Goal: Information Seeking & Learning: Check status

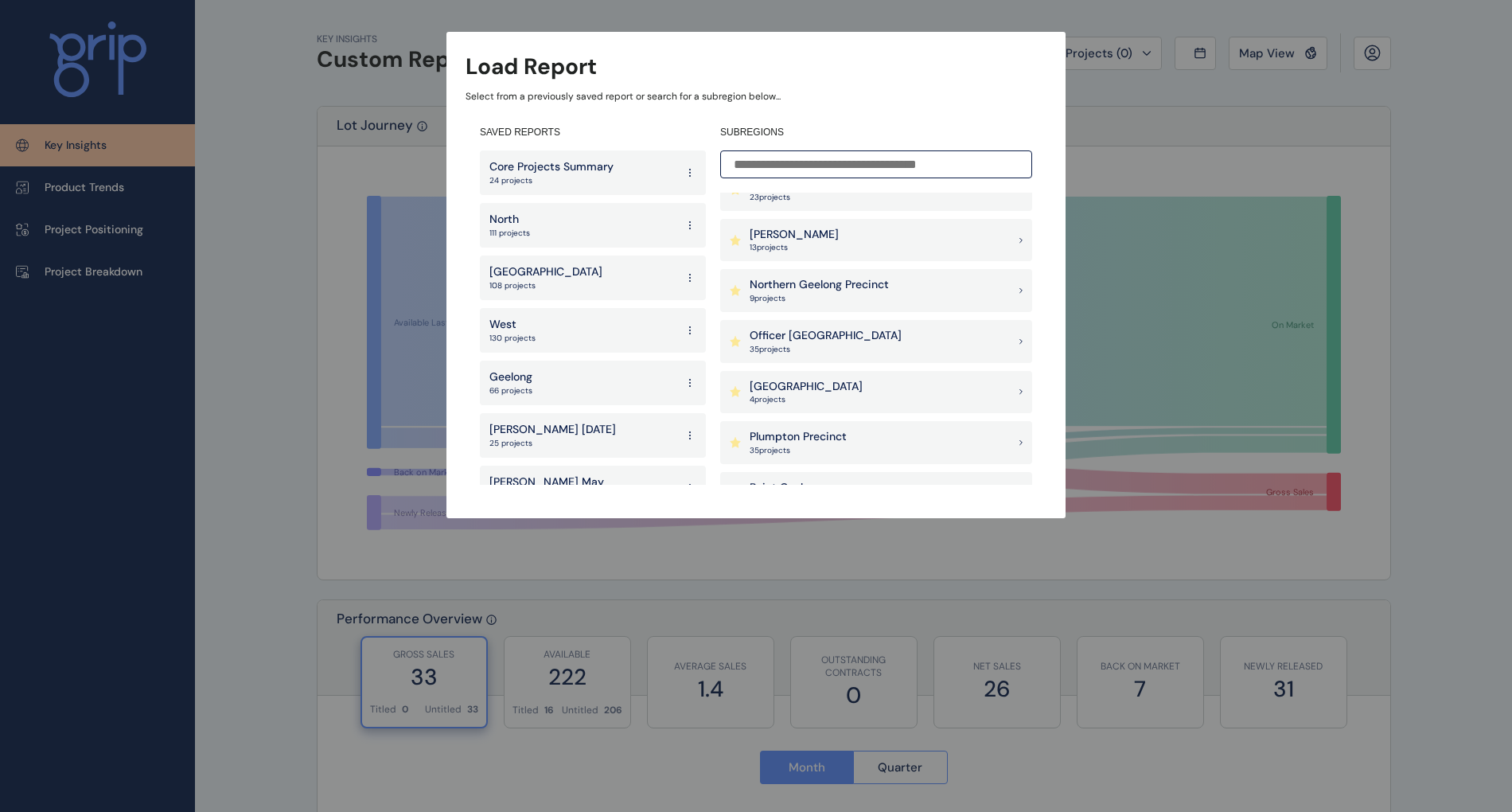
scroll to position [1061, 0]
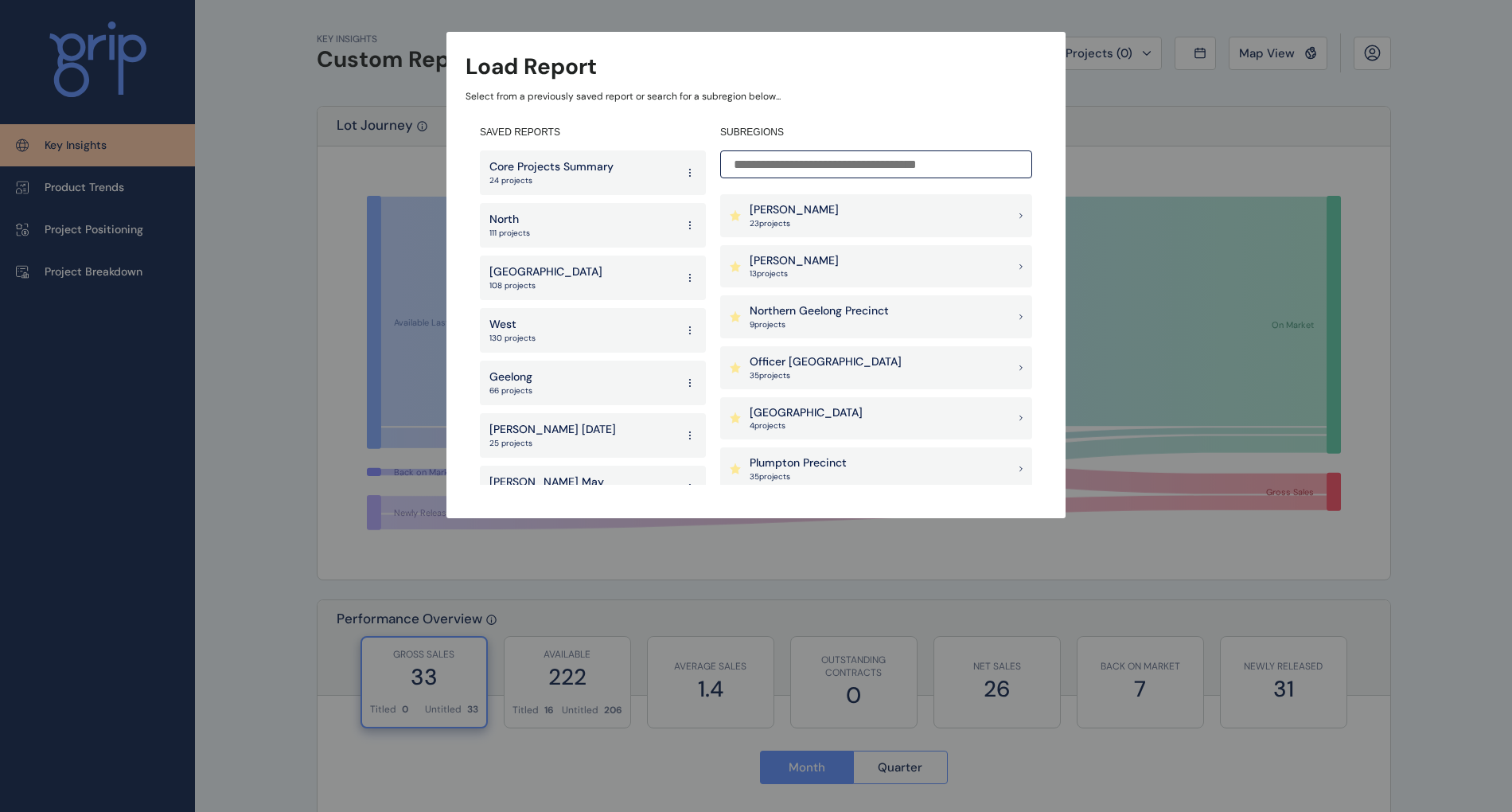
click at [808, 311] on p "Northern Geelong Precinct" at bounding box center [819, 311] width 139 height 16
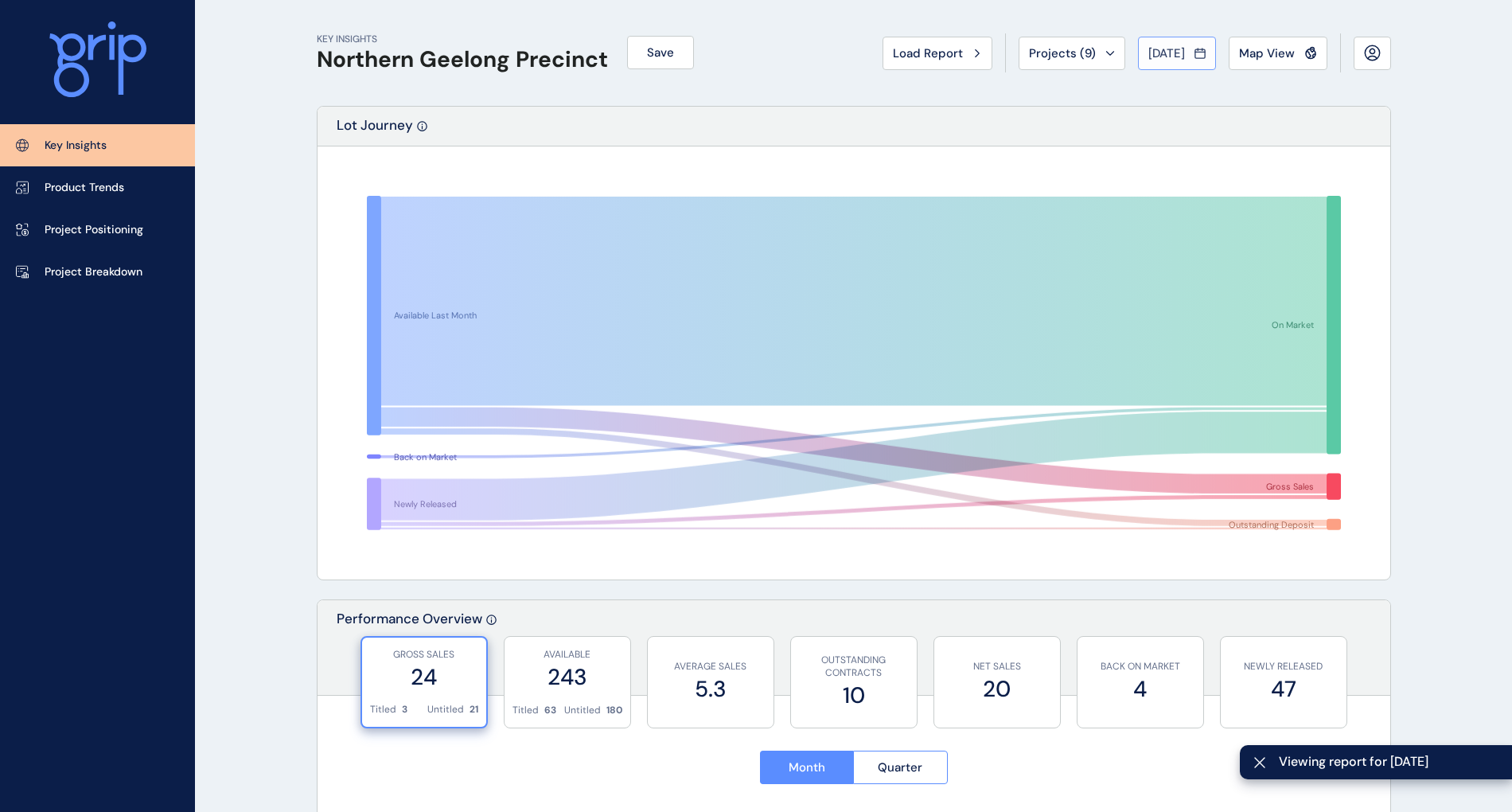
click at [1163, 56] on span "[DATE]" at bounding box center [1167, 52] width 37 height 16
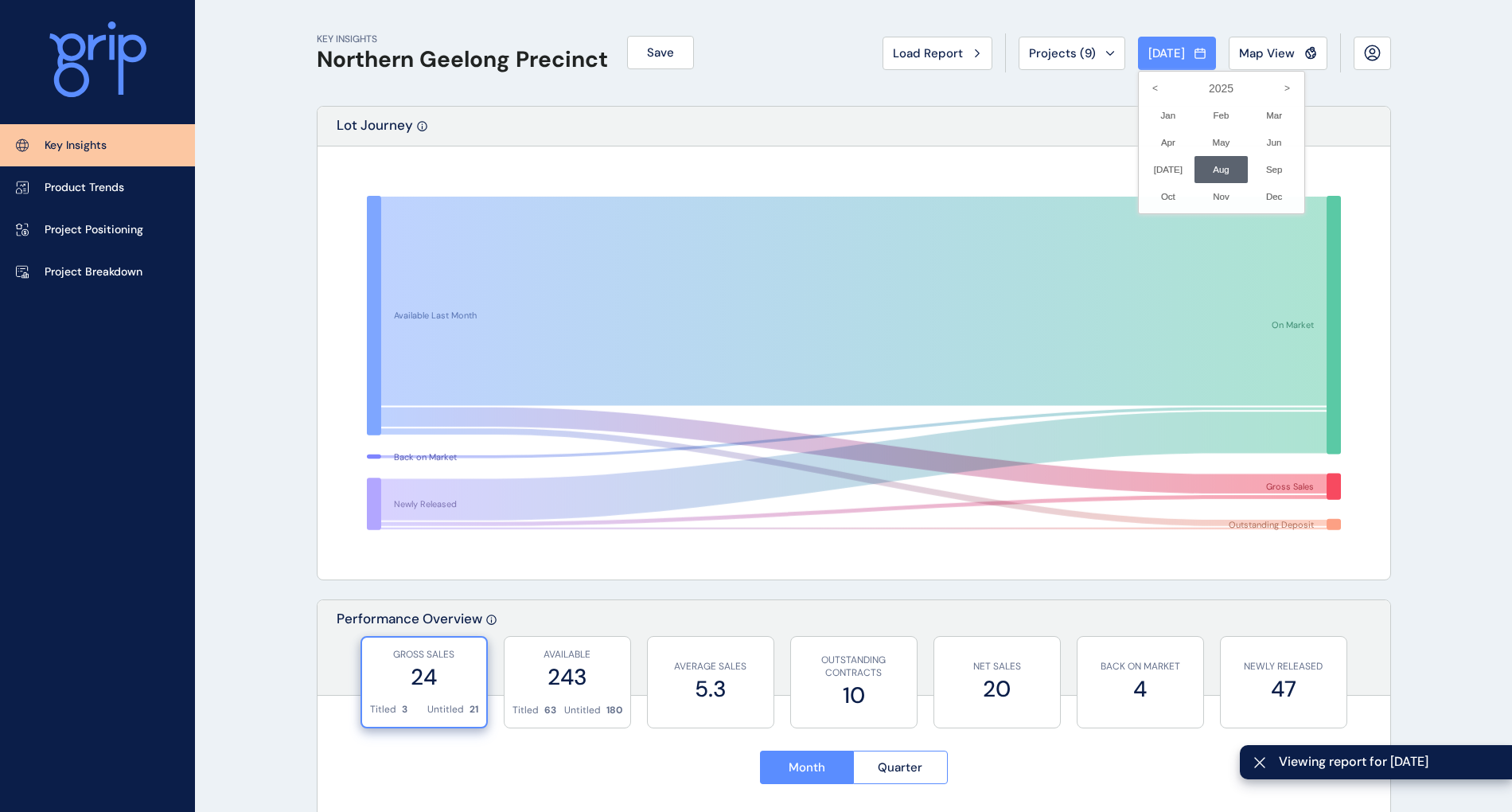
click at [1036, 47] on div at bounding box center [756, 406] width 1512 height 812
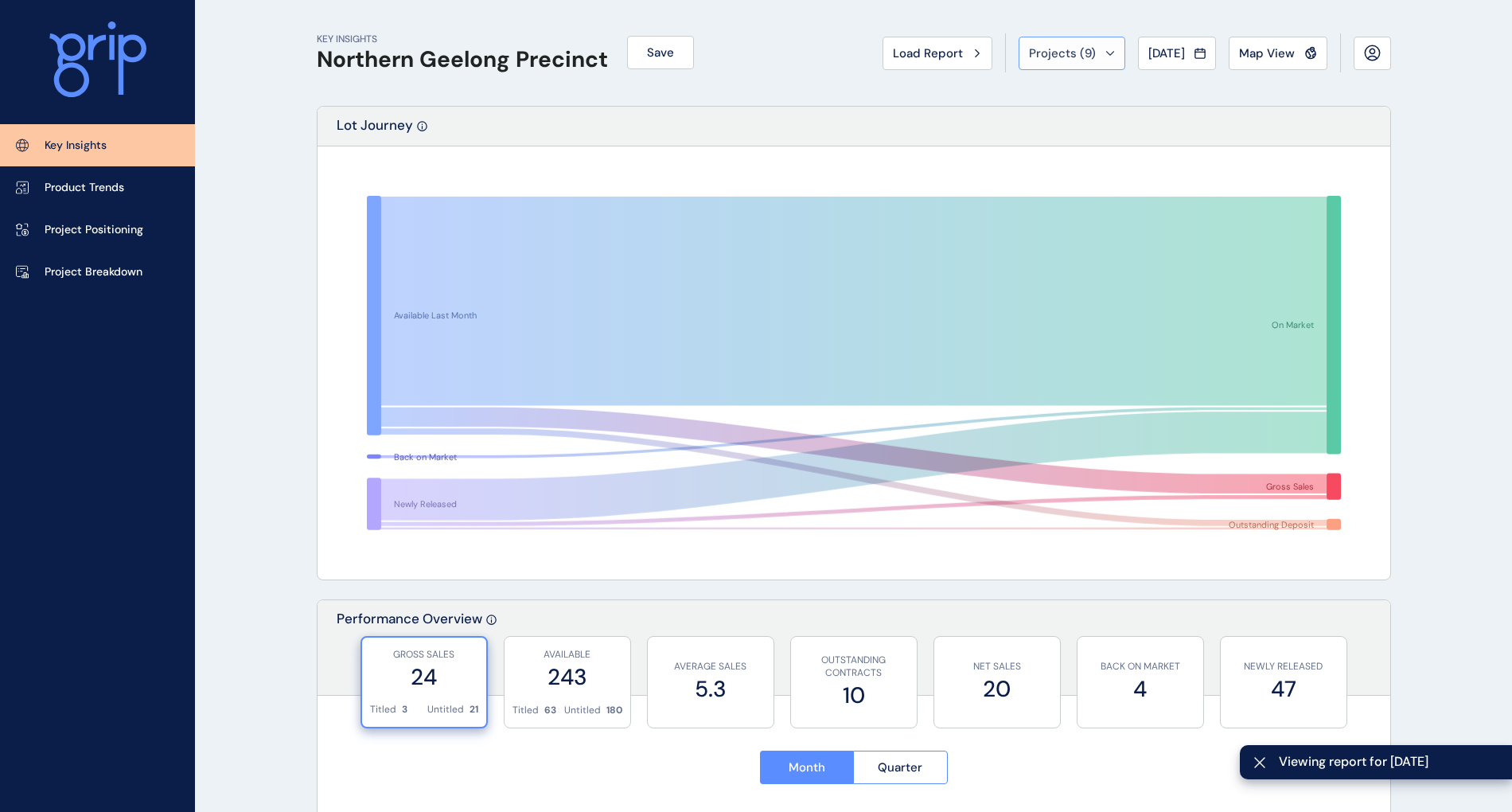
click at [1035, 49] on span "Projects ( 9 )" at bounding box center [1062, 52] width 66 height 16
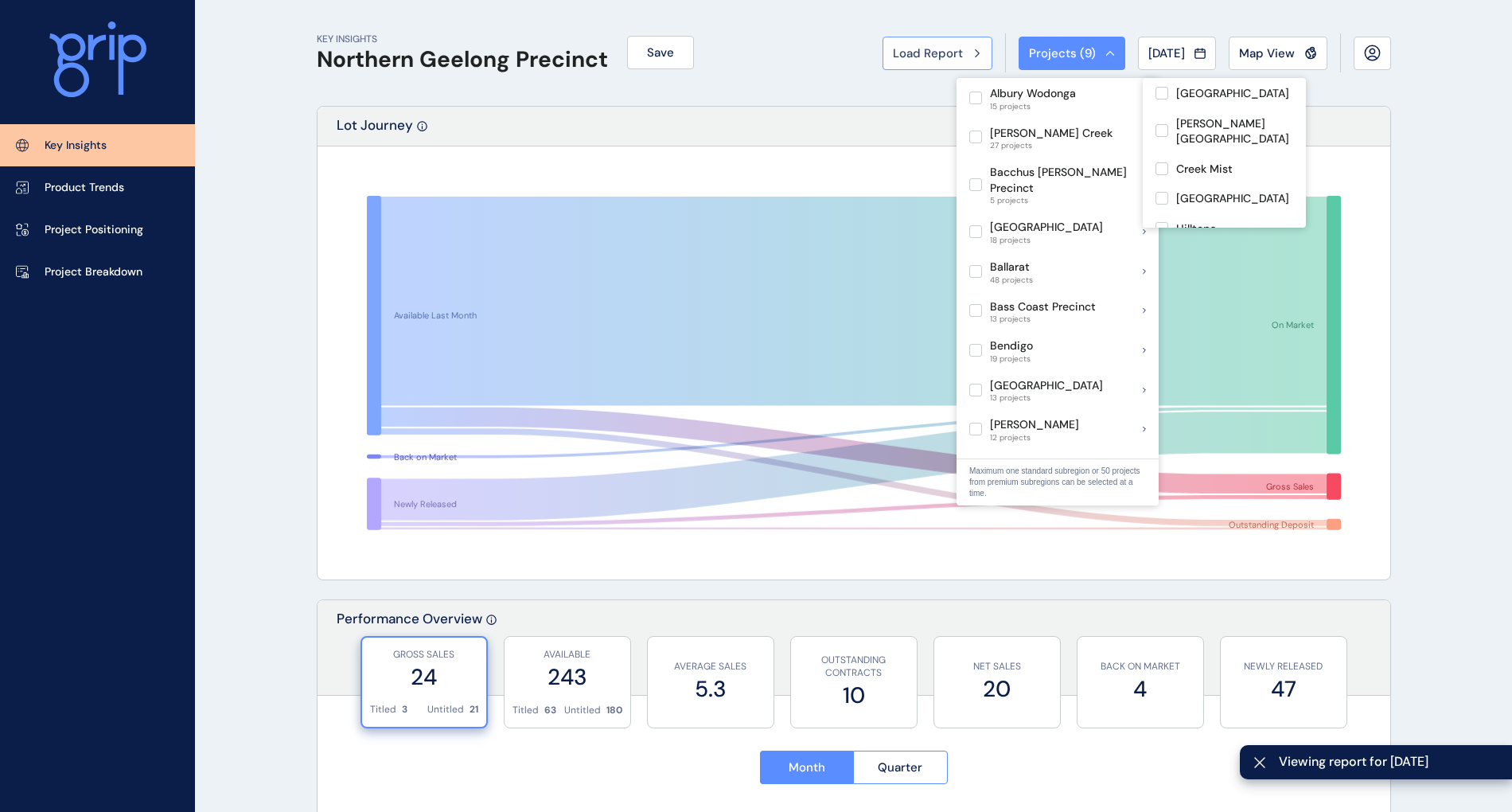
click at [932, 51] on span "Load Report" at bounding box center [928, 52] width 70 height 16
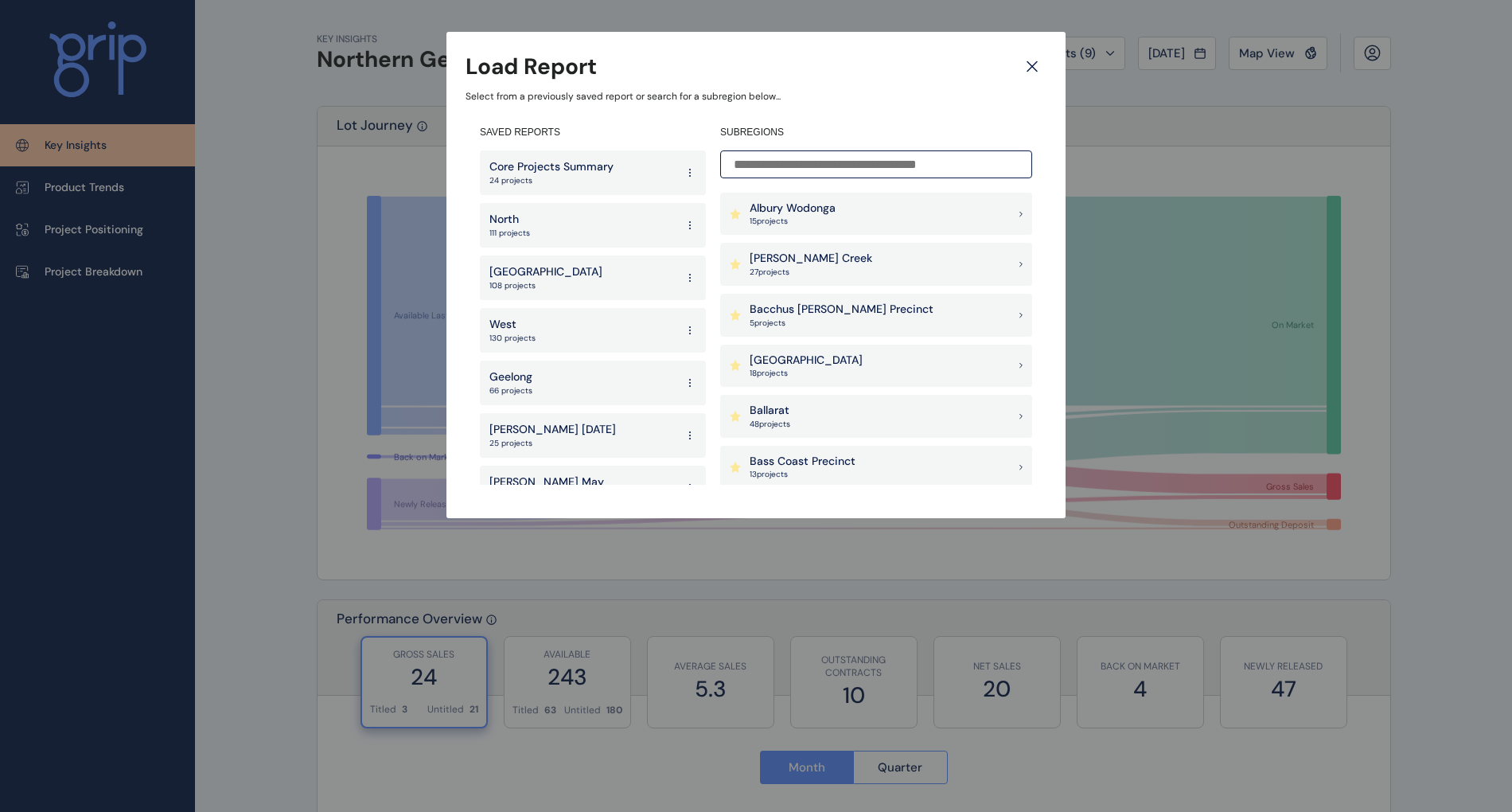
click at [580, 375] on div "Geelong 66 projects" at bounding box center [593, 383] width 226 height 45
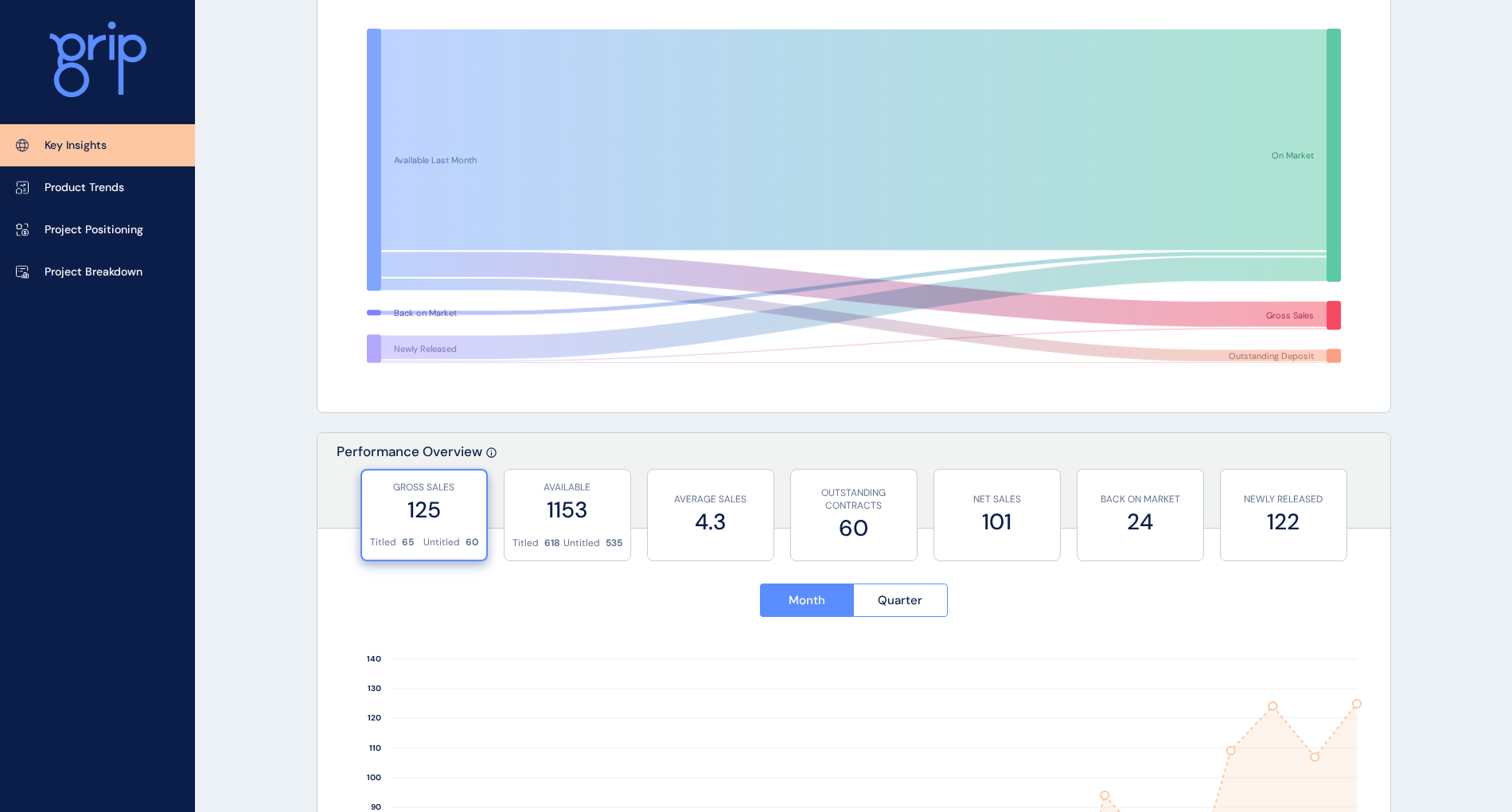
scroll to position [212, 0]
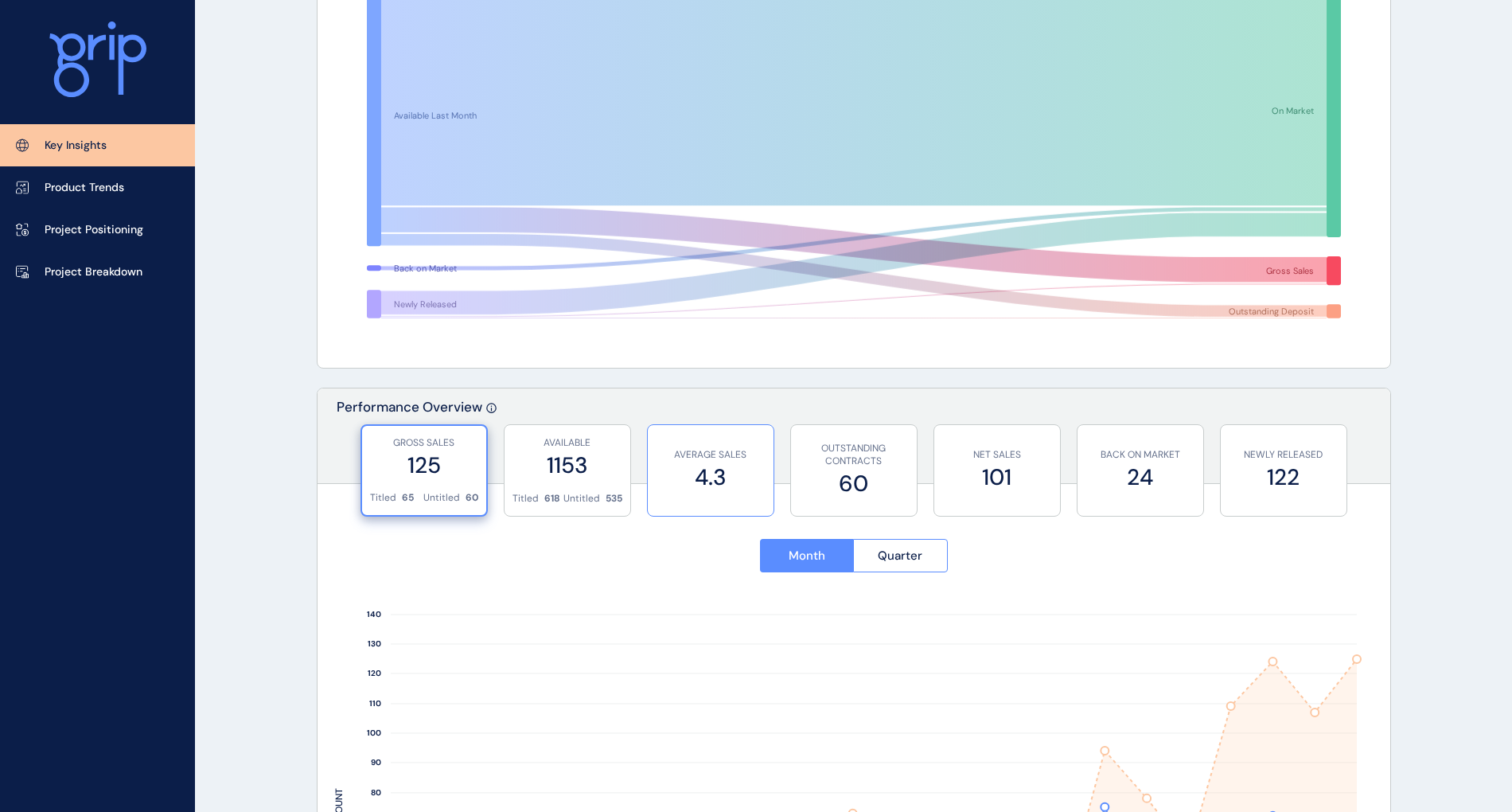
click at [709, 459] on p "AVERAGE SALES" at bounding box center [710, 455] width 110 height 13
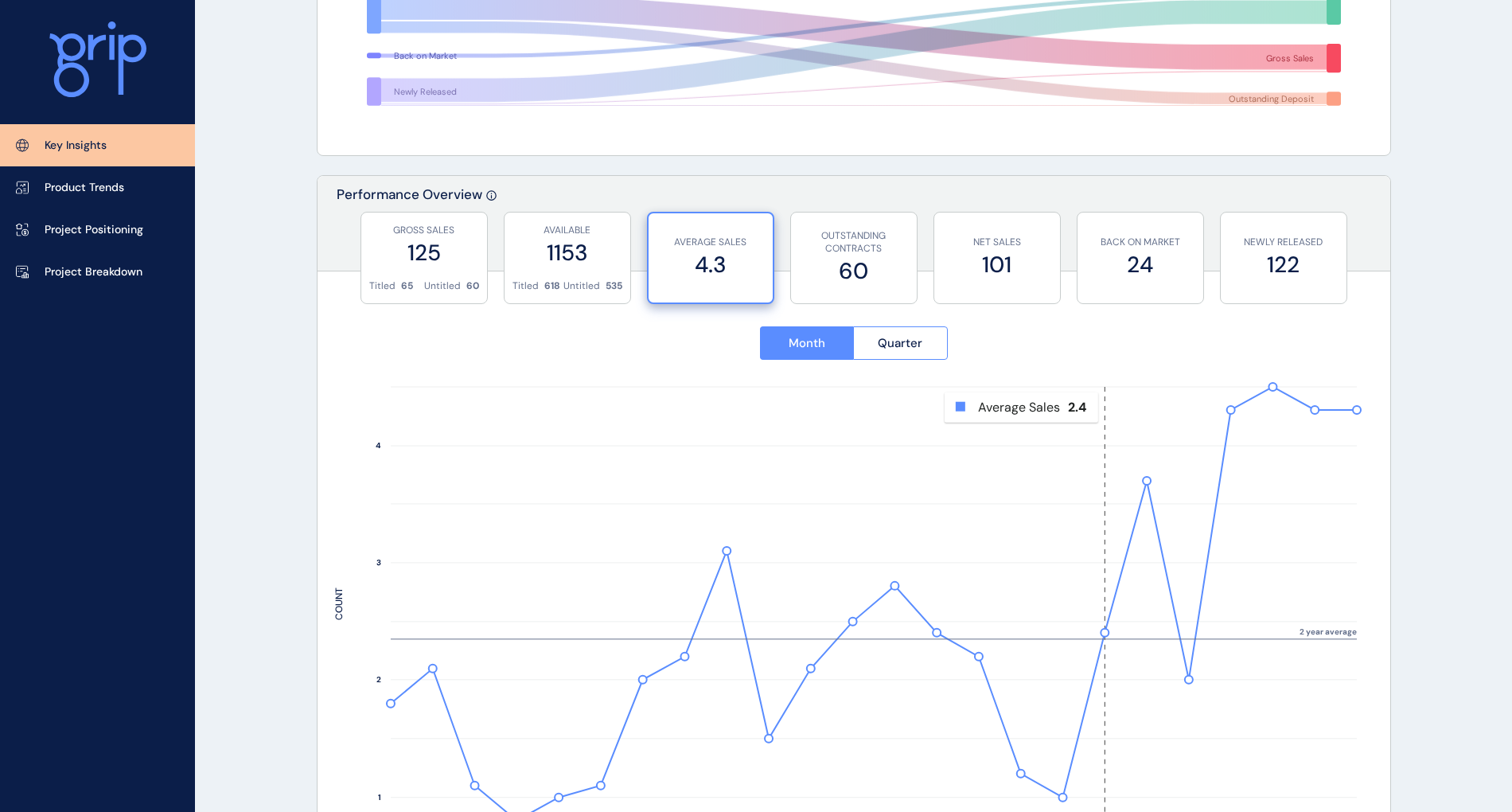
scroll to position [530, 0]
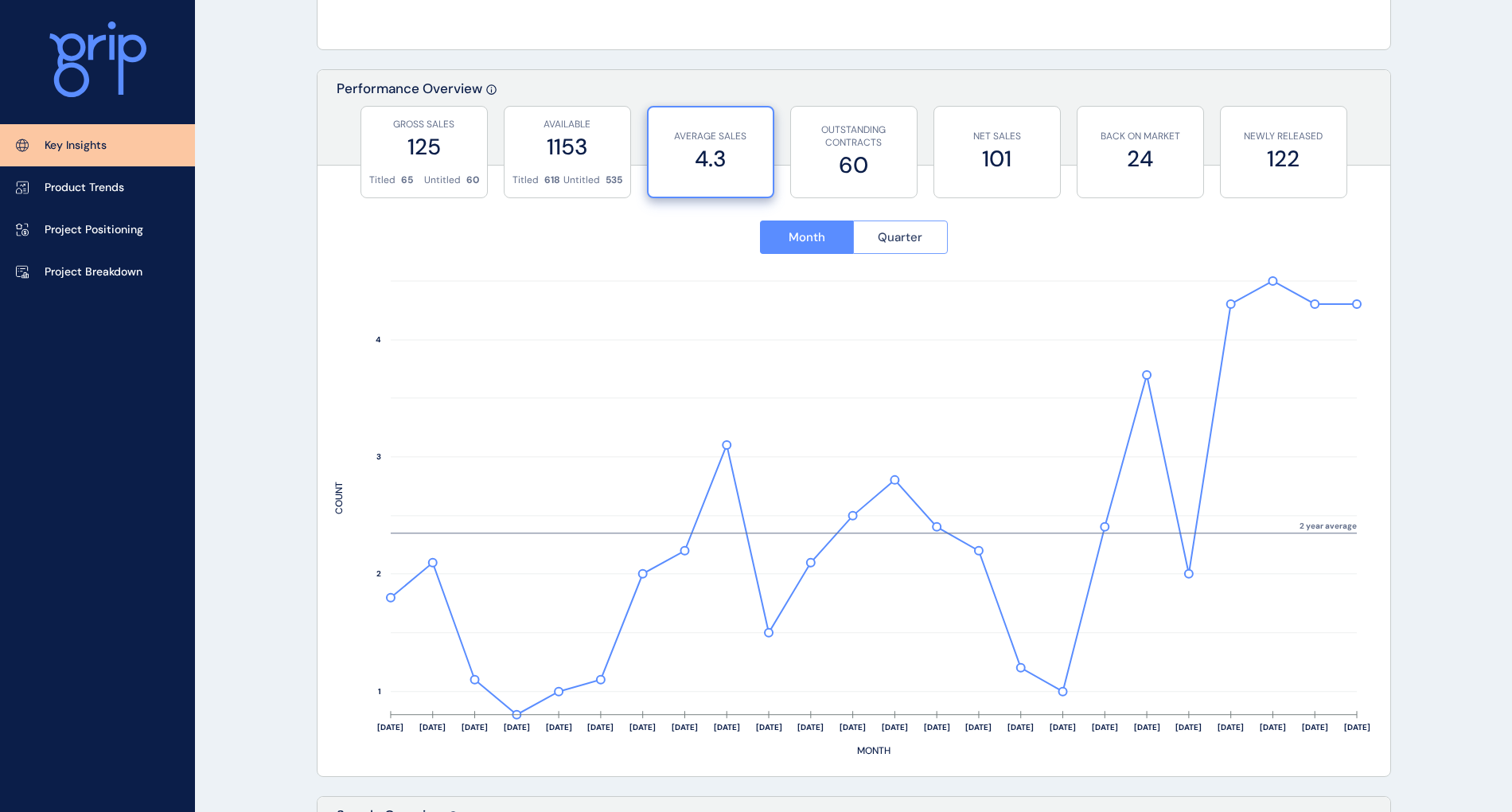
click at [937, 245] on button "Quarter" at bounding box center [900, 237] width 95 height 34
